Goal: Communication & Community: Ask a question

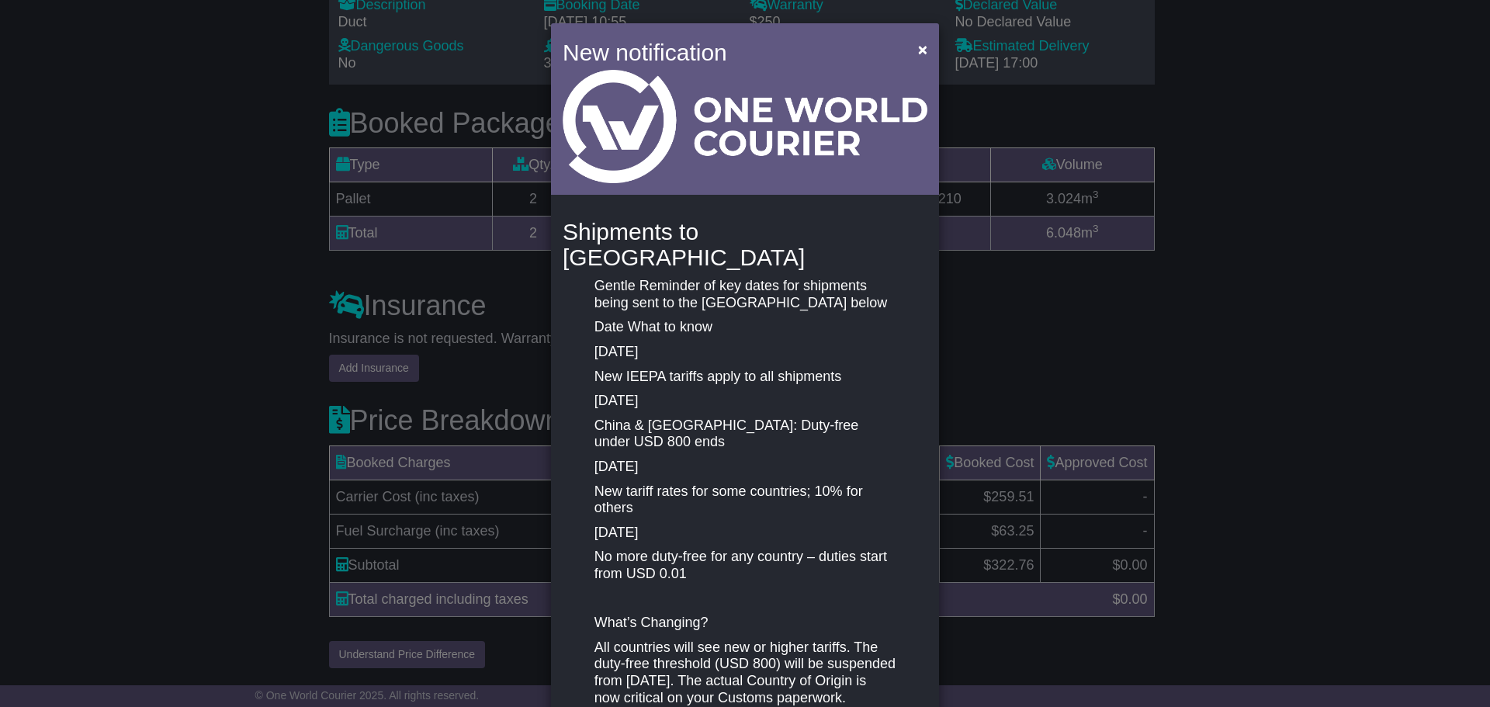
click at [1228, 348] on div "New notification × Shipments to [GEOGRAPHIC_DATA] Gentle Reminder of key dates …" at bounding box center [745, 353] width 1490 height 707
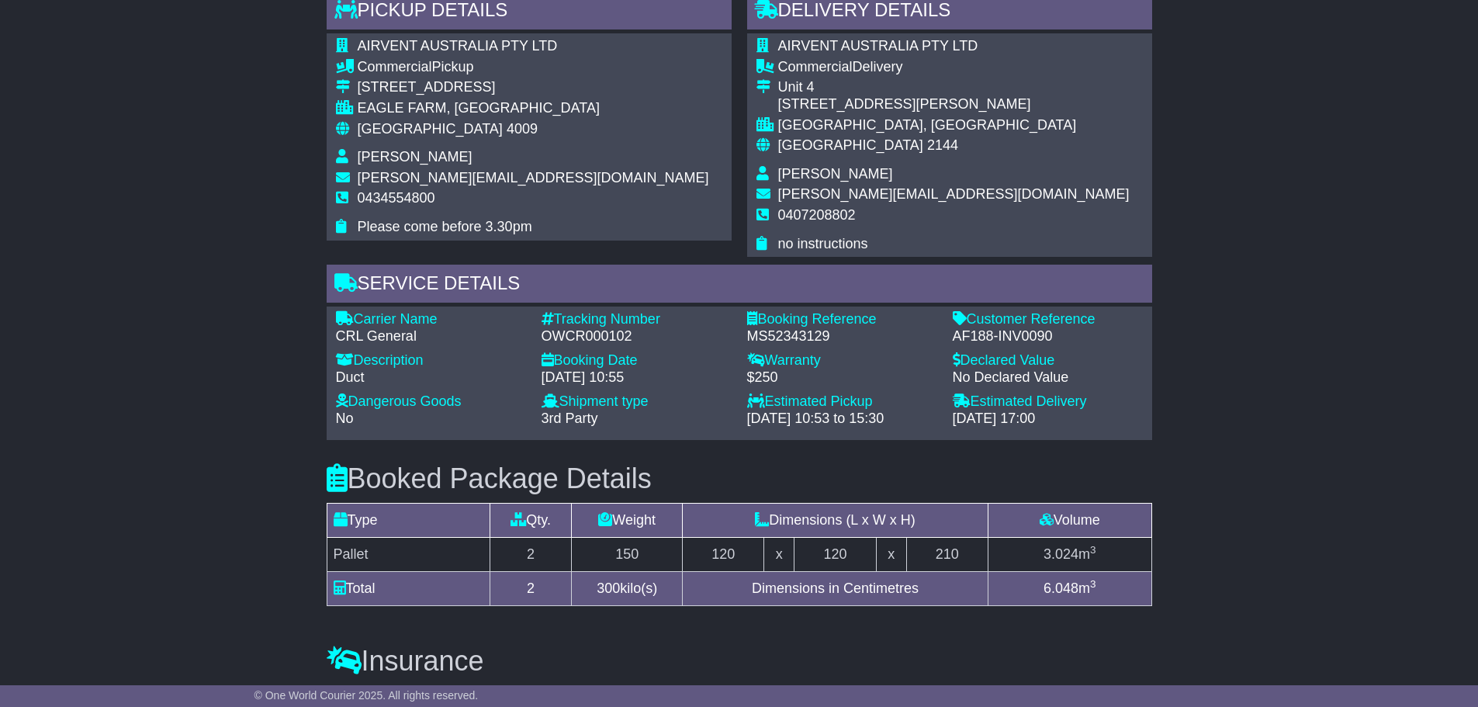
scroll to position [888, 0]
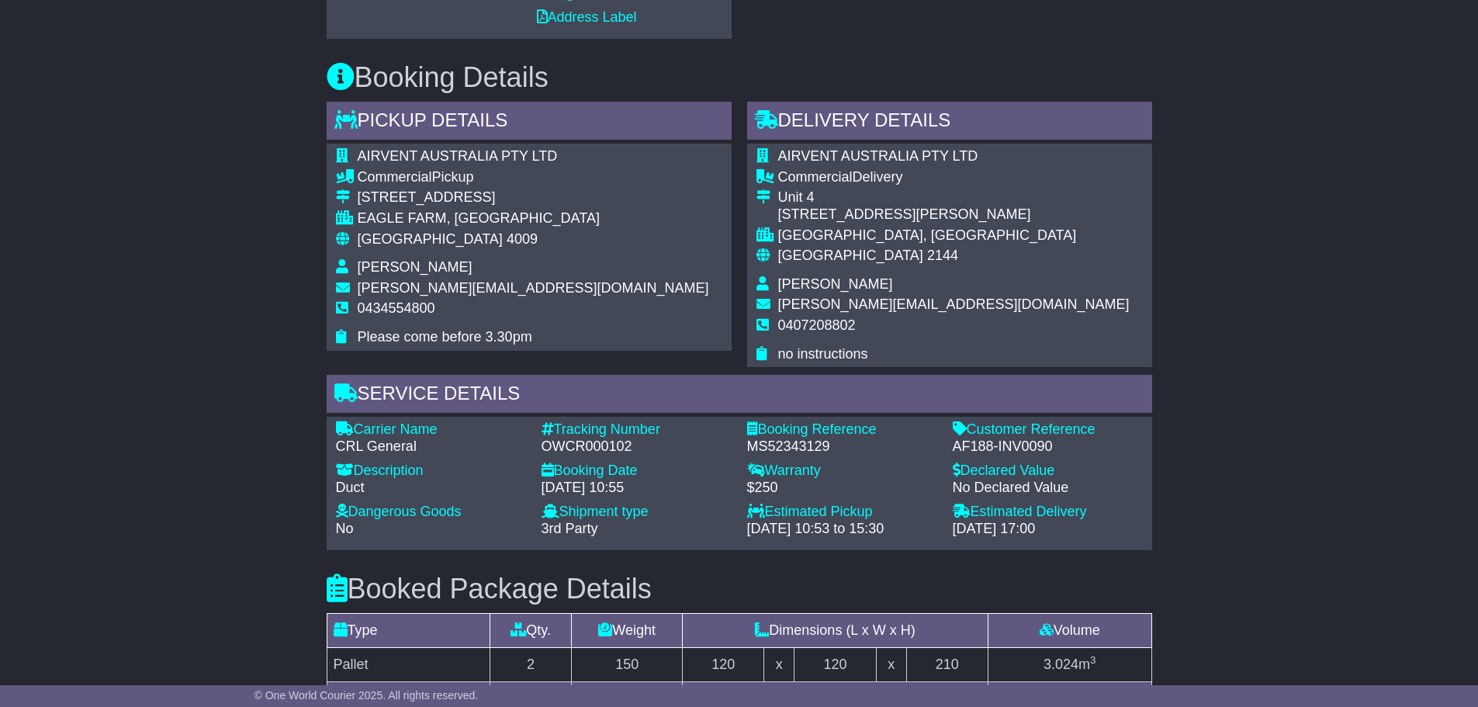
drag, startPoint x: 666, startPoint y: 84, endPoint x: 678, endPoint y: 79, distance: 13.3
click at [670, 82] on h3 "Booking Details" at bounding box center [740, 77] width 826 height 31
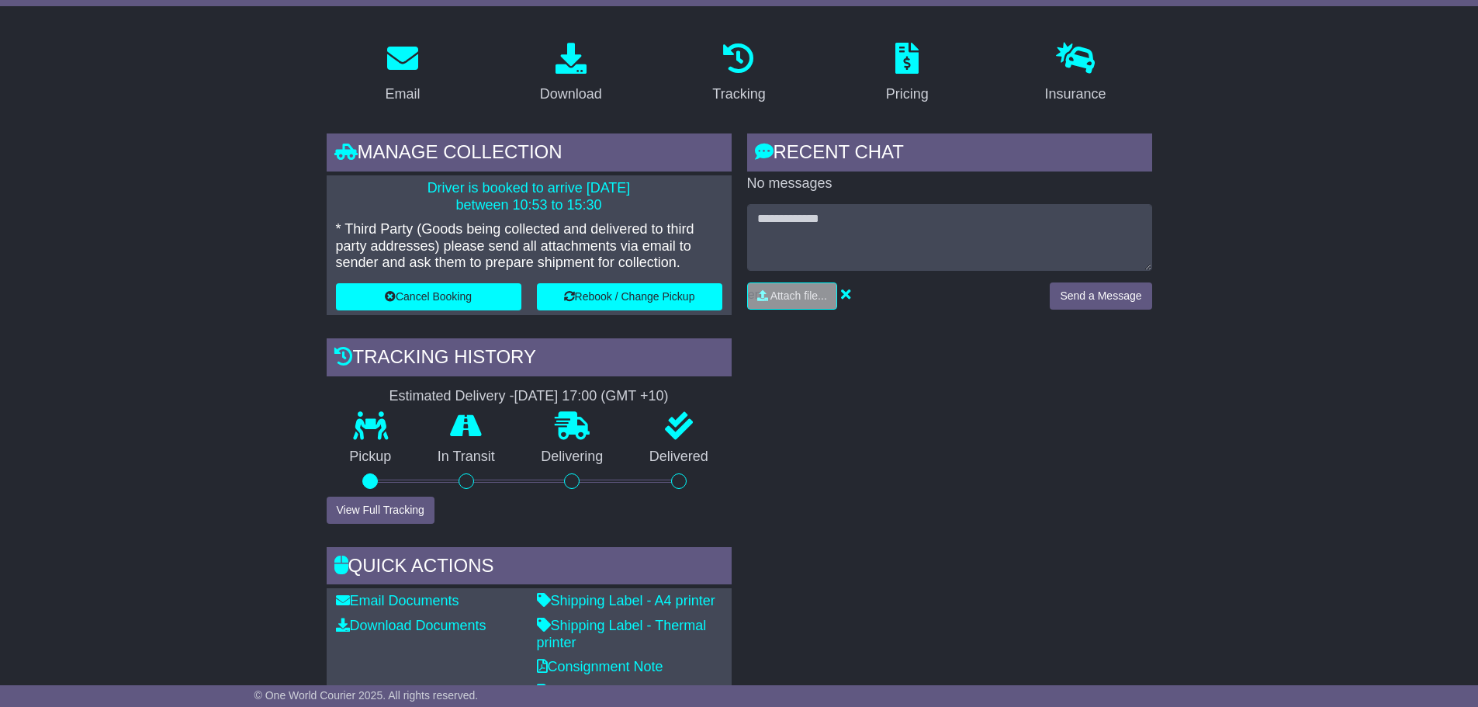
scroll to position [34, 0]
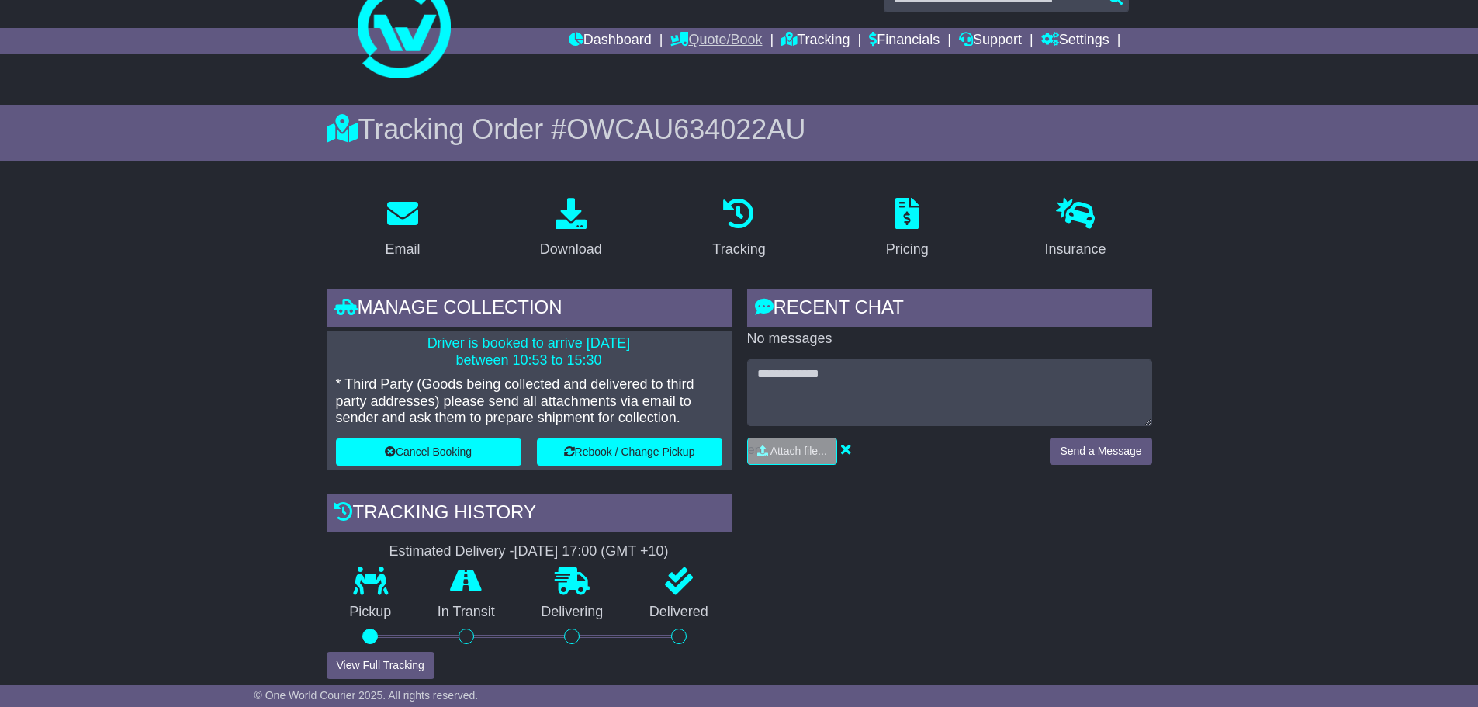
click at [671, 29] on link "Quote/Book" at bounding box center [717, 41] width 92 height 26
click at [810, 44] on link "Tracking" at bounding box center [816, 41] width 68 height 26
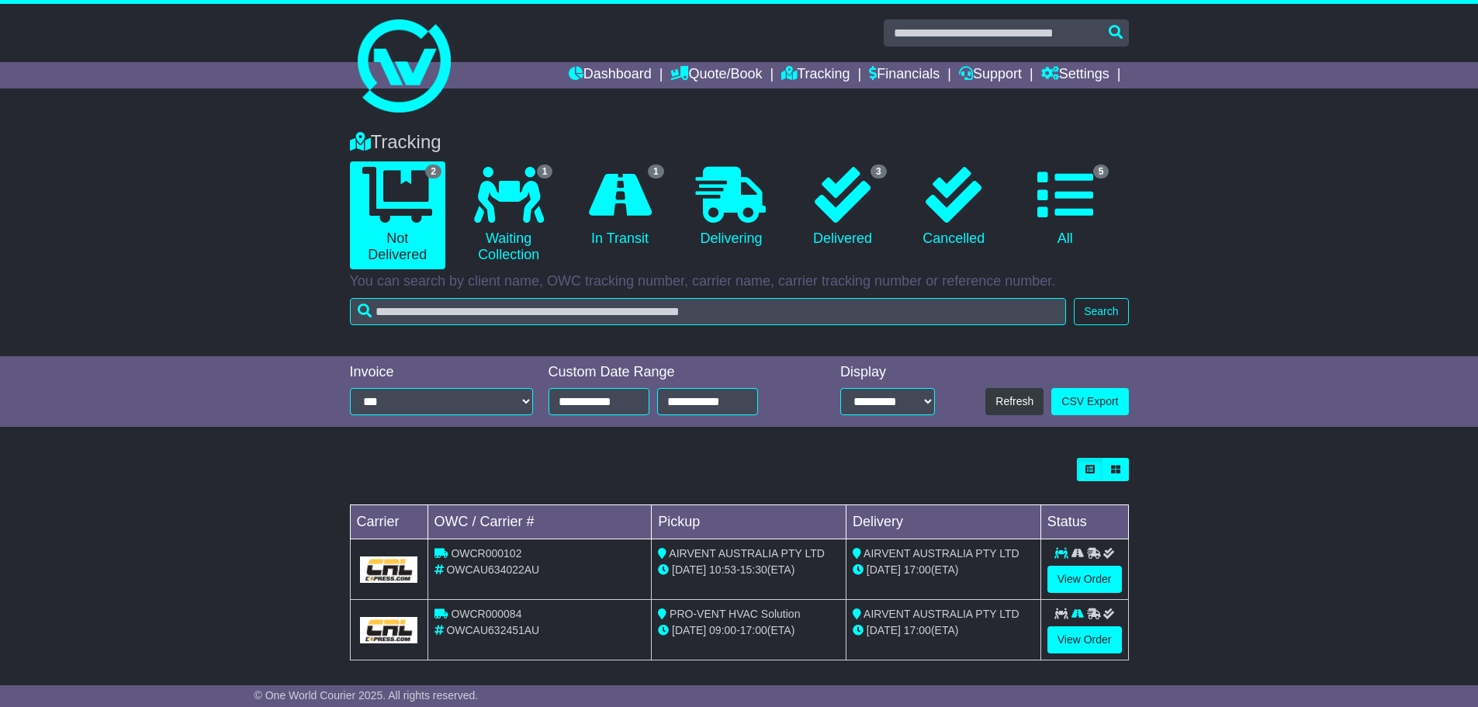
scroll to position [9, 0]
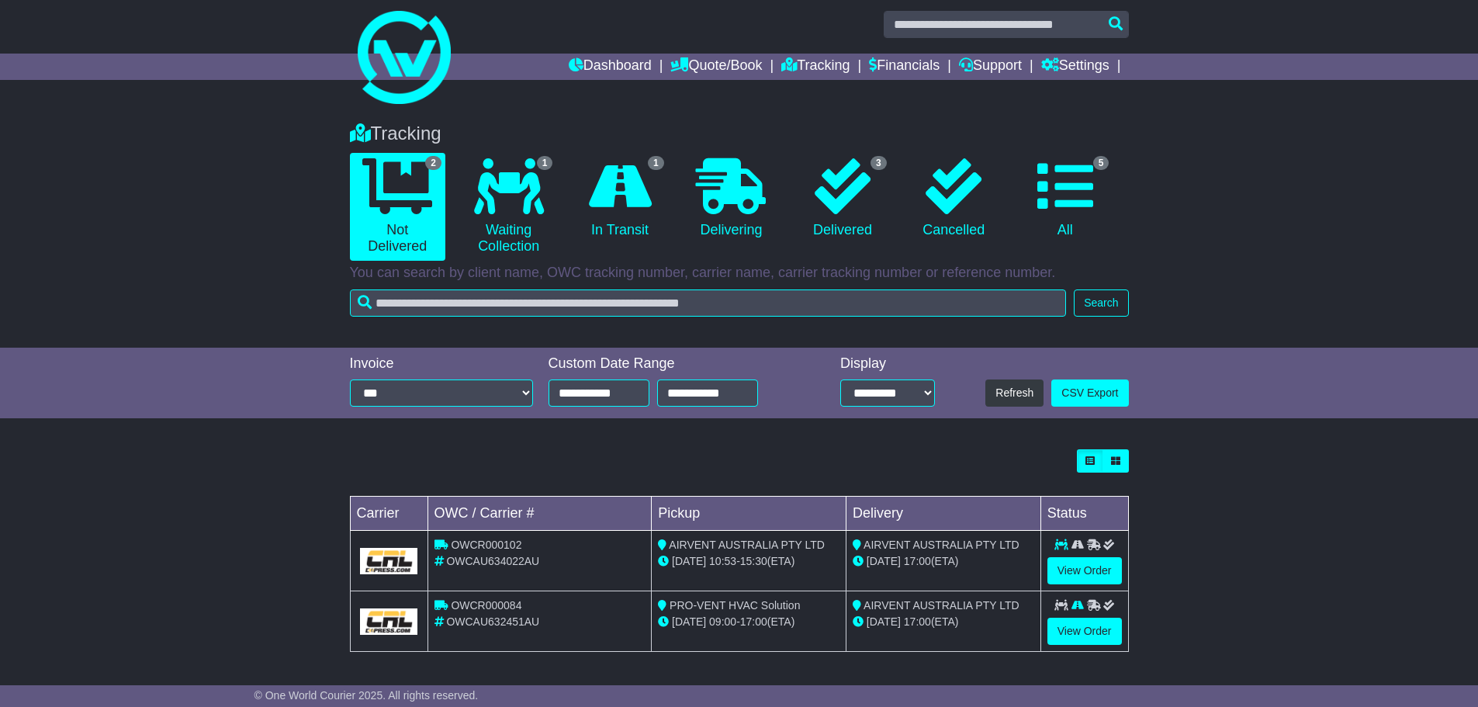
click at [1220, 540] on div "Loading... No bookings found Carrier OWC / Carrier # Pickup Delivery Status OWC…" at bounding box center [739, 559] width 1478 height 234
click at [916, 633] on td "AIRVENT AUSTRALIA PTY LTD 14 Aug 17:00 (ETA)" at bounding box center [943, 621] width 195 height 61
click at [1087, 633] on link "View Order" at bounding box center [1085, 631] width 75 height 27
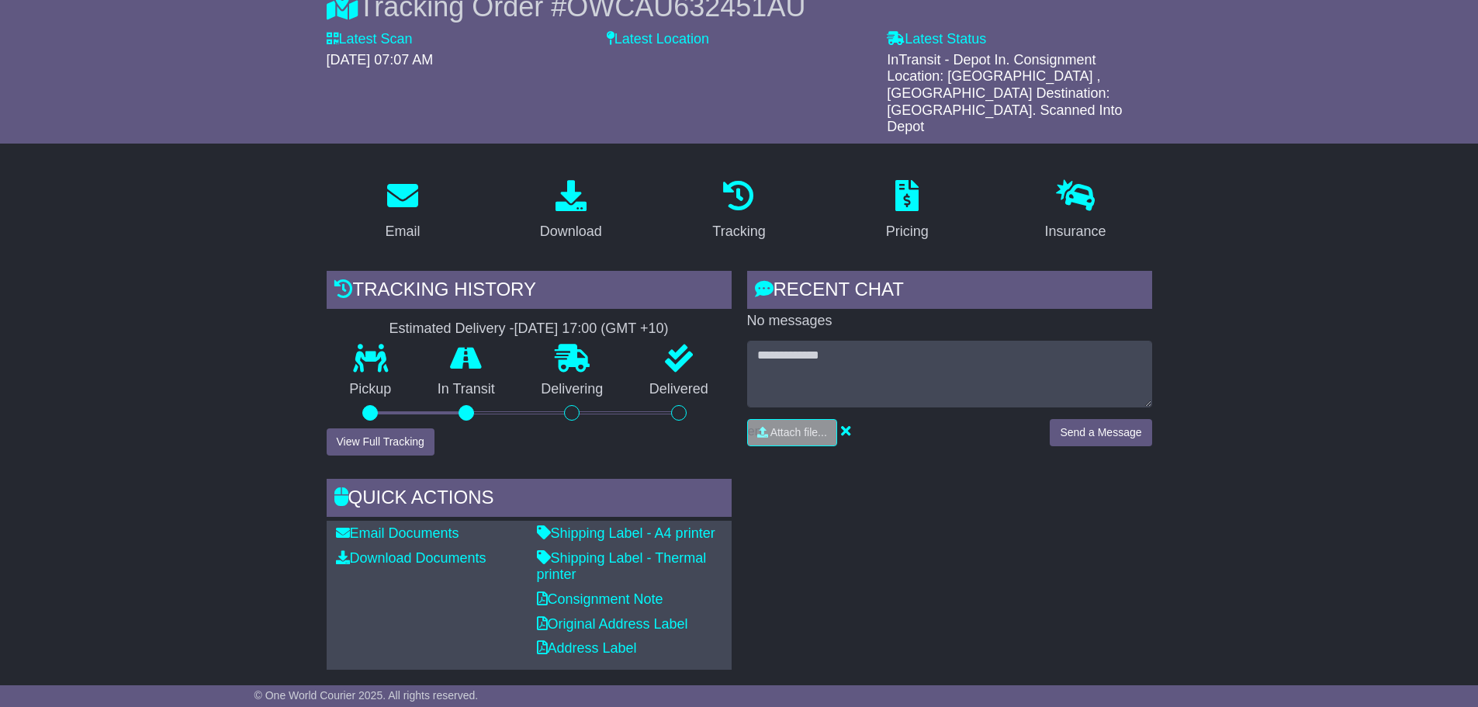
scroll to position [310, 0]
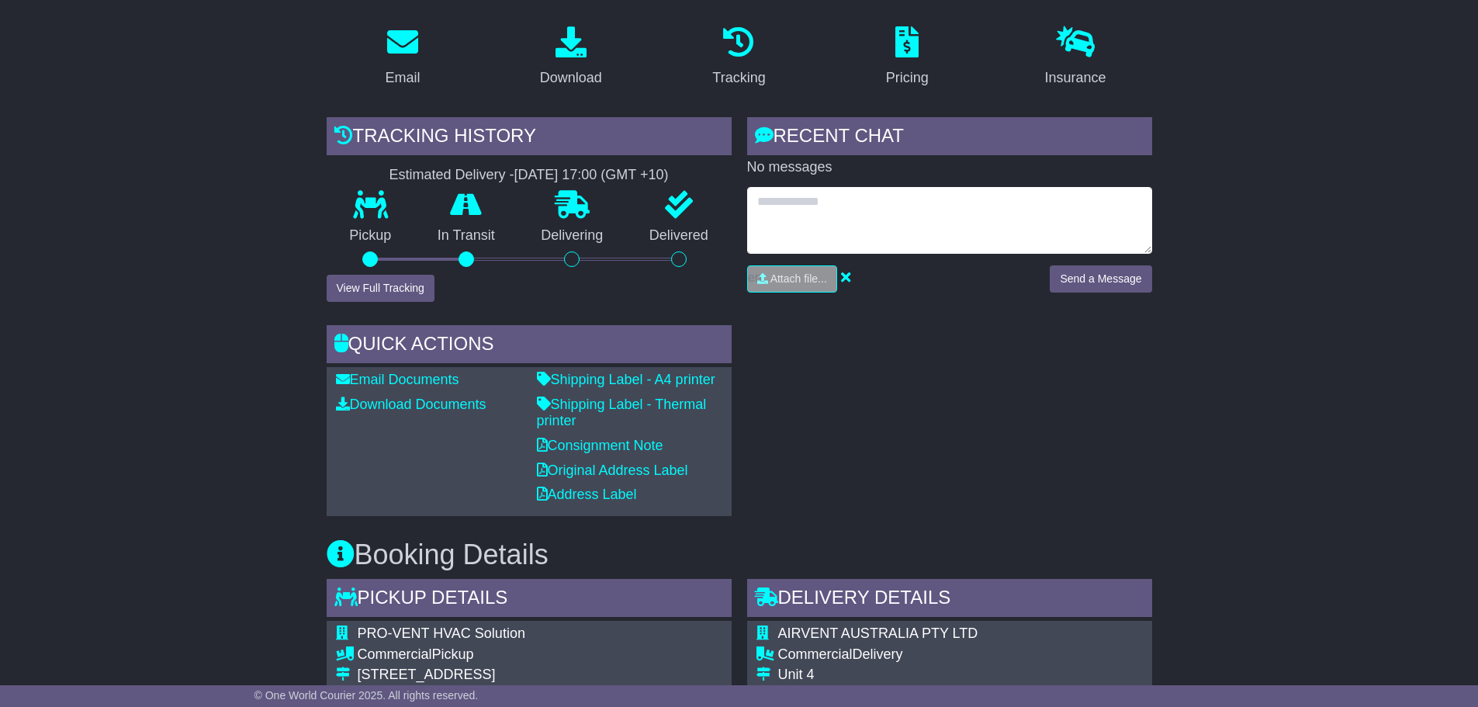
click at [868, 203] on textarea at bounding box center [949, 220] width 405 height 67
type textarea "**********"
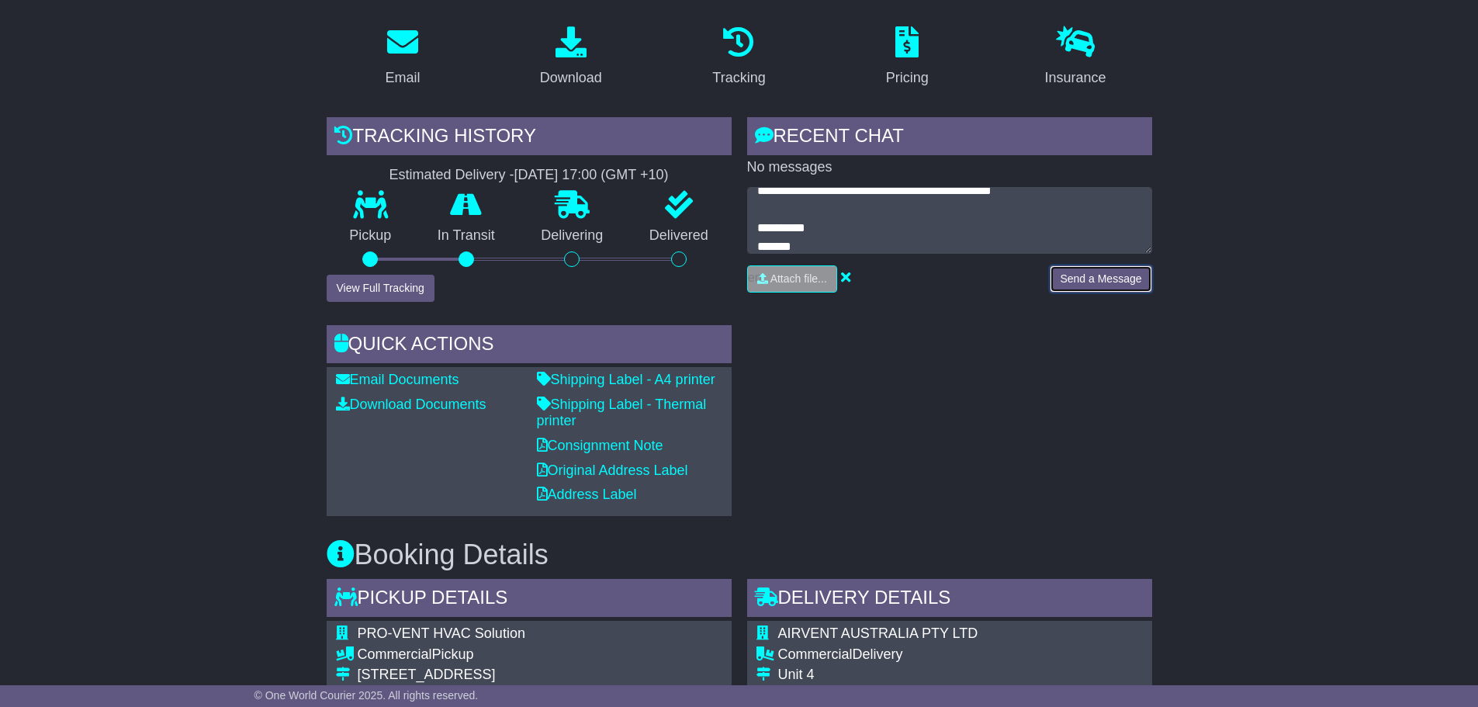
click at [1099, 265] on button "Send a Message" at bounding box center [1101, 278] width 102 height 27
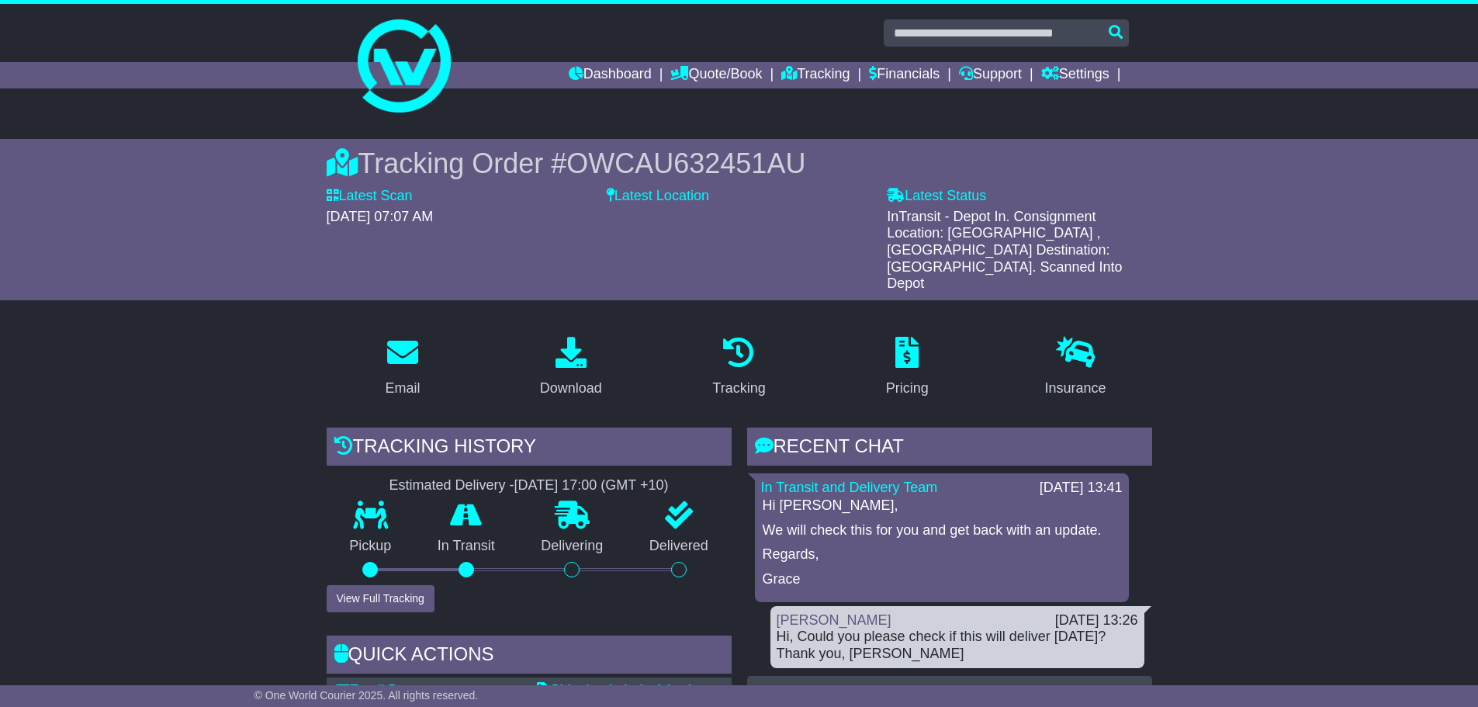
scroll to position [310, 0]
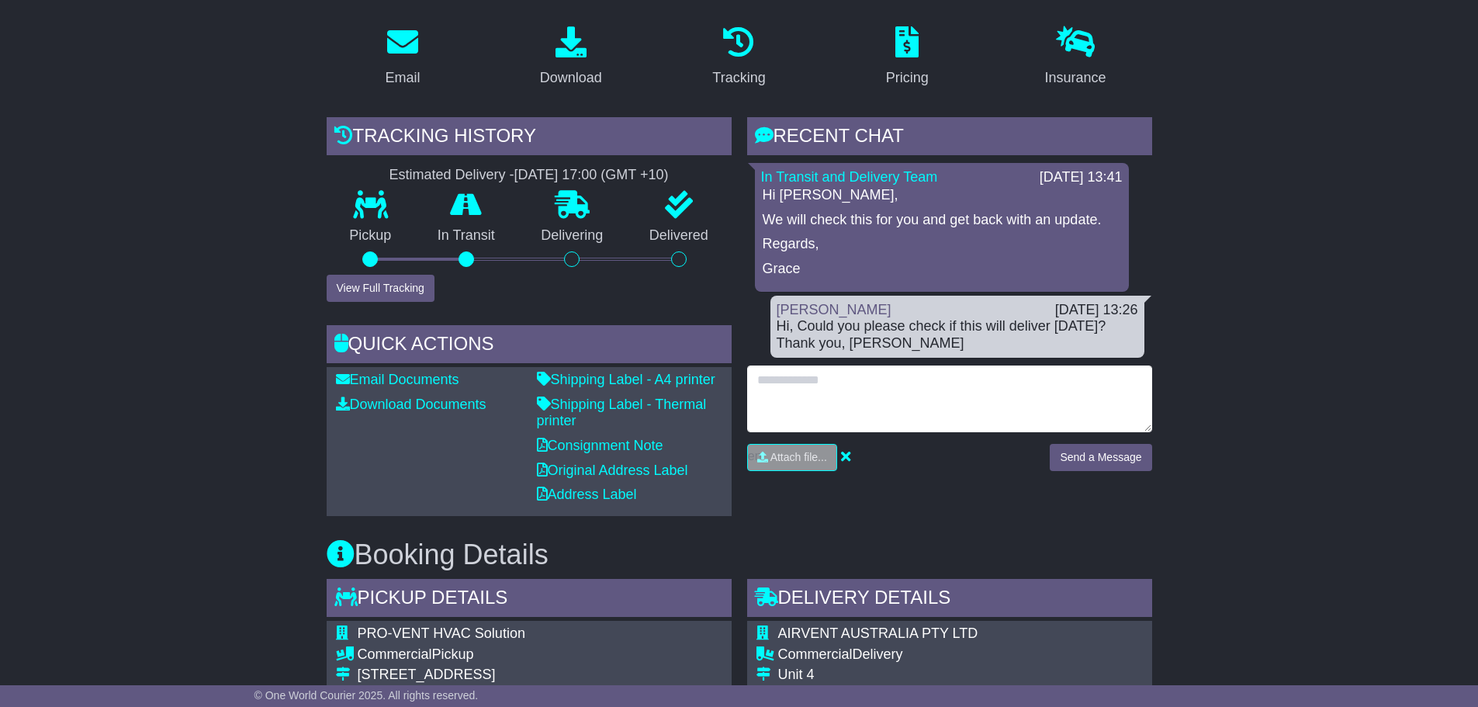
click at [872, 374] on textarea at bounding box center [949, 399] width 405 height 67
type textarea "**********"
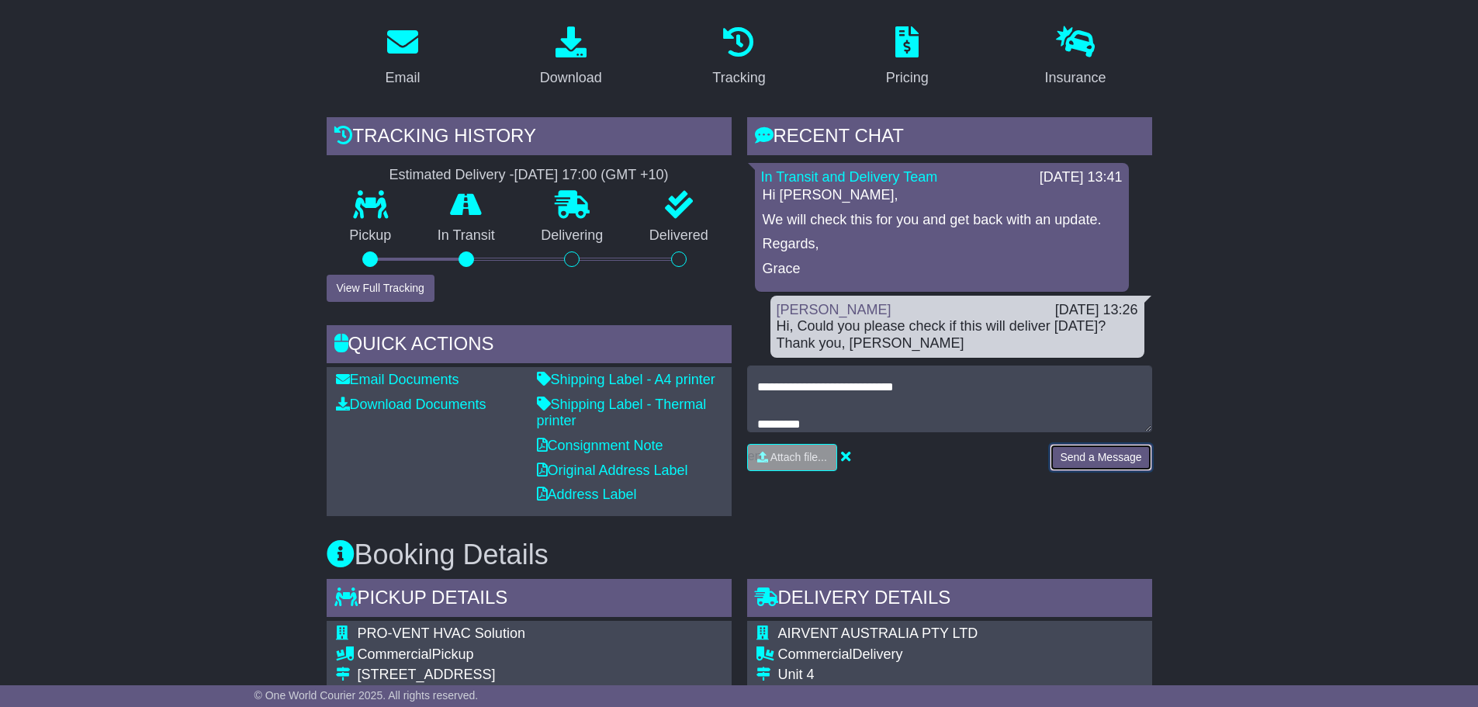
click at [1094, 444] on button "Send a Message" at bounding box center [1101, 457] width 102 height 27
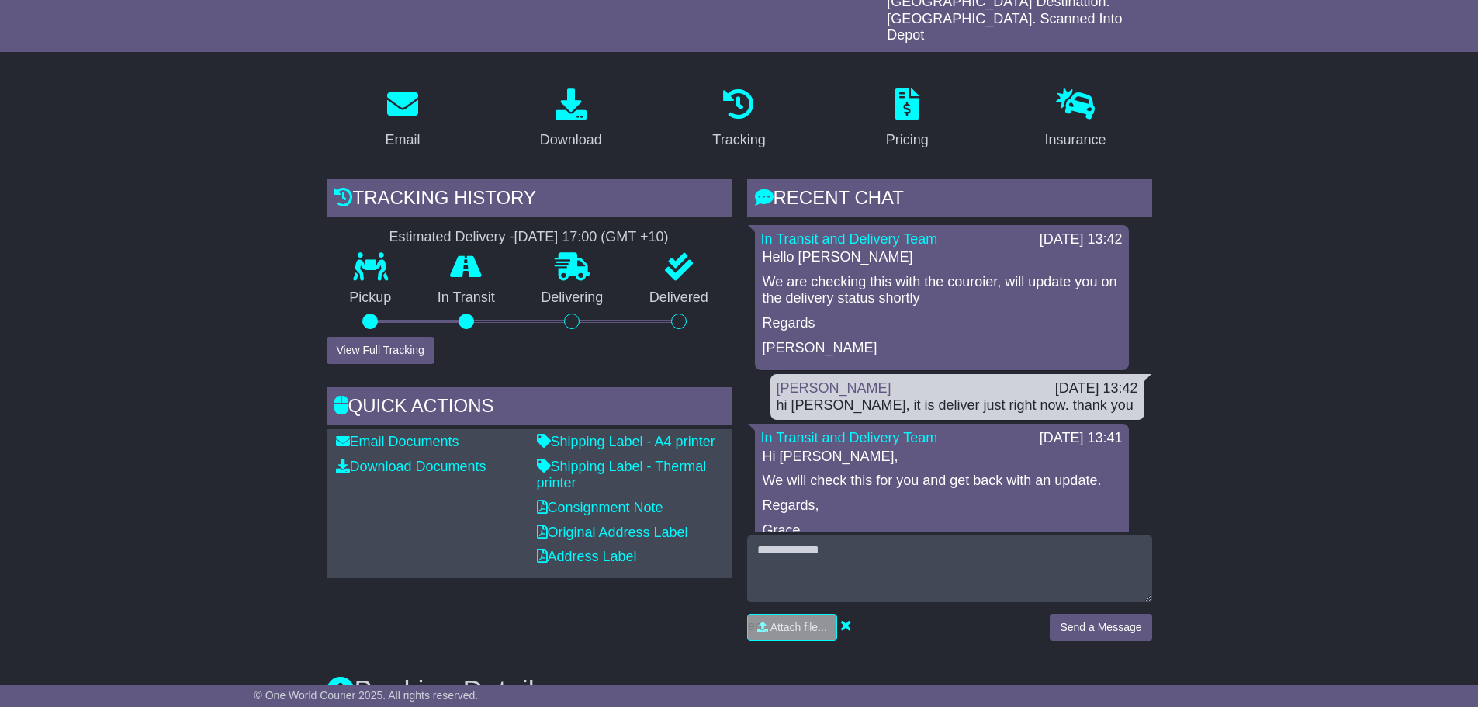
scroll to position [233, 0]
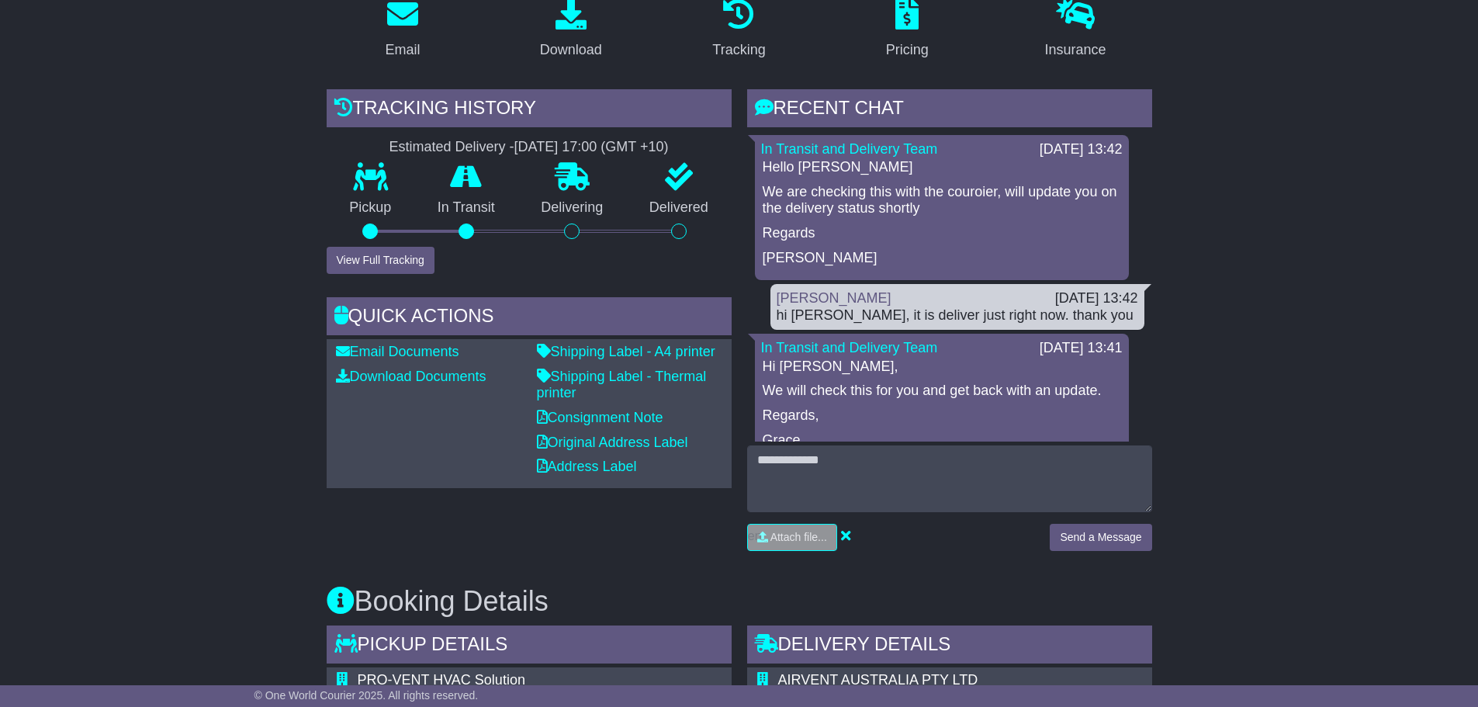
scroll to position [155, 0]
